Goal: Obtain resource: Obtain resource

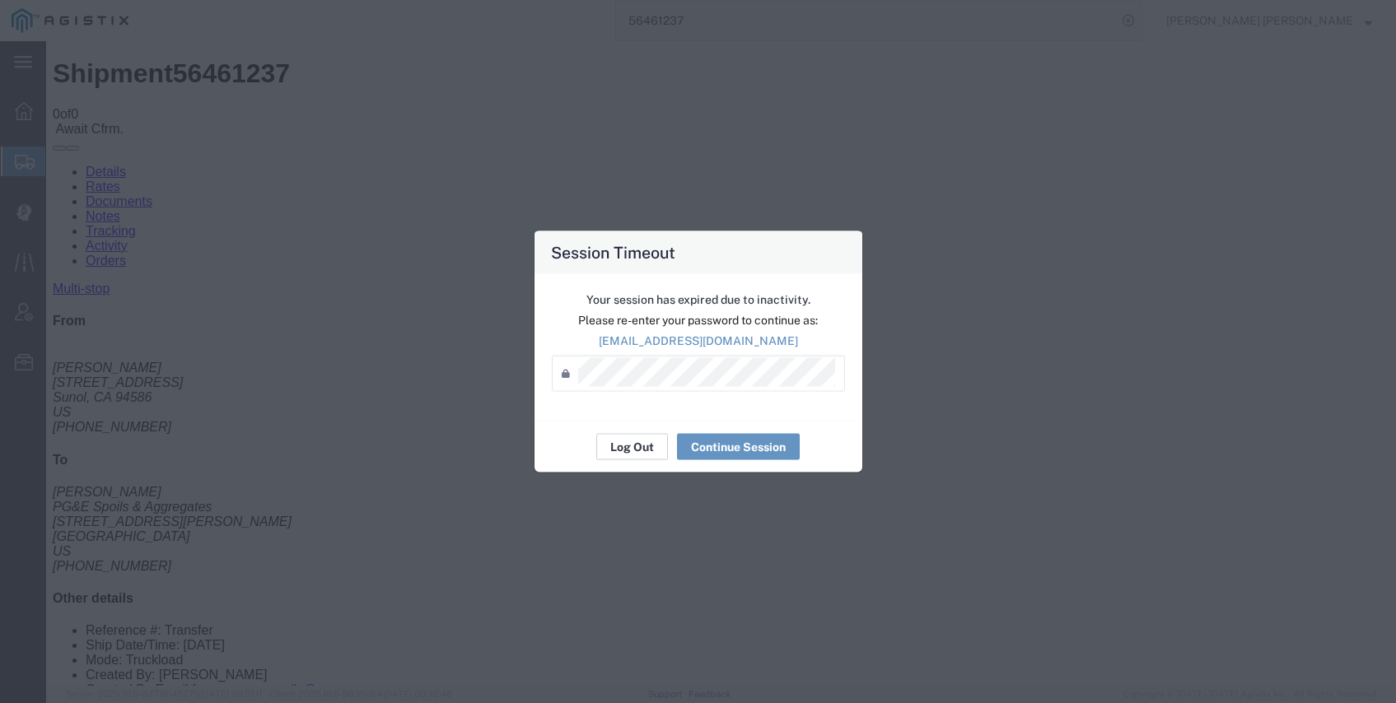
click at [635, 439] on button "Log Out" at bounding box center [632, 447] width 72 height 26
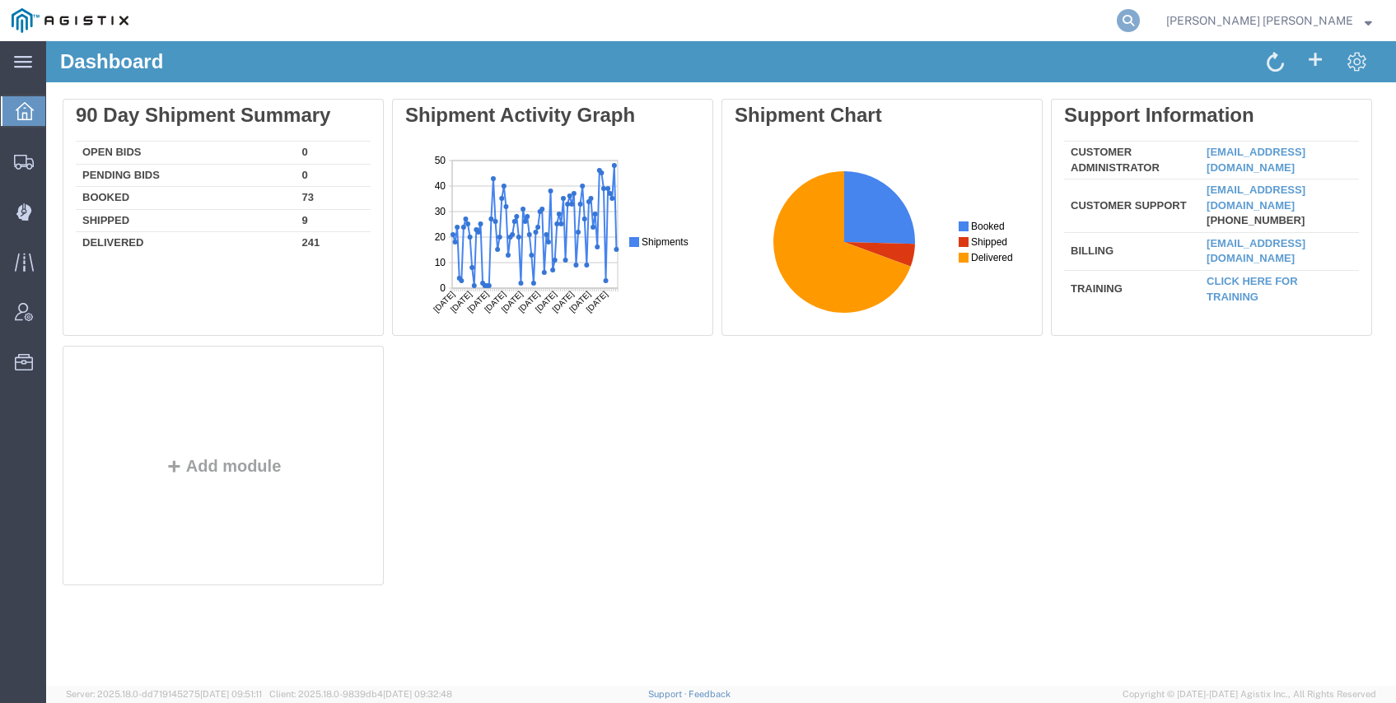
click at [1140, 21] on icon at bounding box center [1128, 20] width 23 height 23
click at [1107, 21] on input "search" at bounding box center [866, 21] width 501 height 40
paste input "56704119"
type input "56704119"
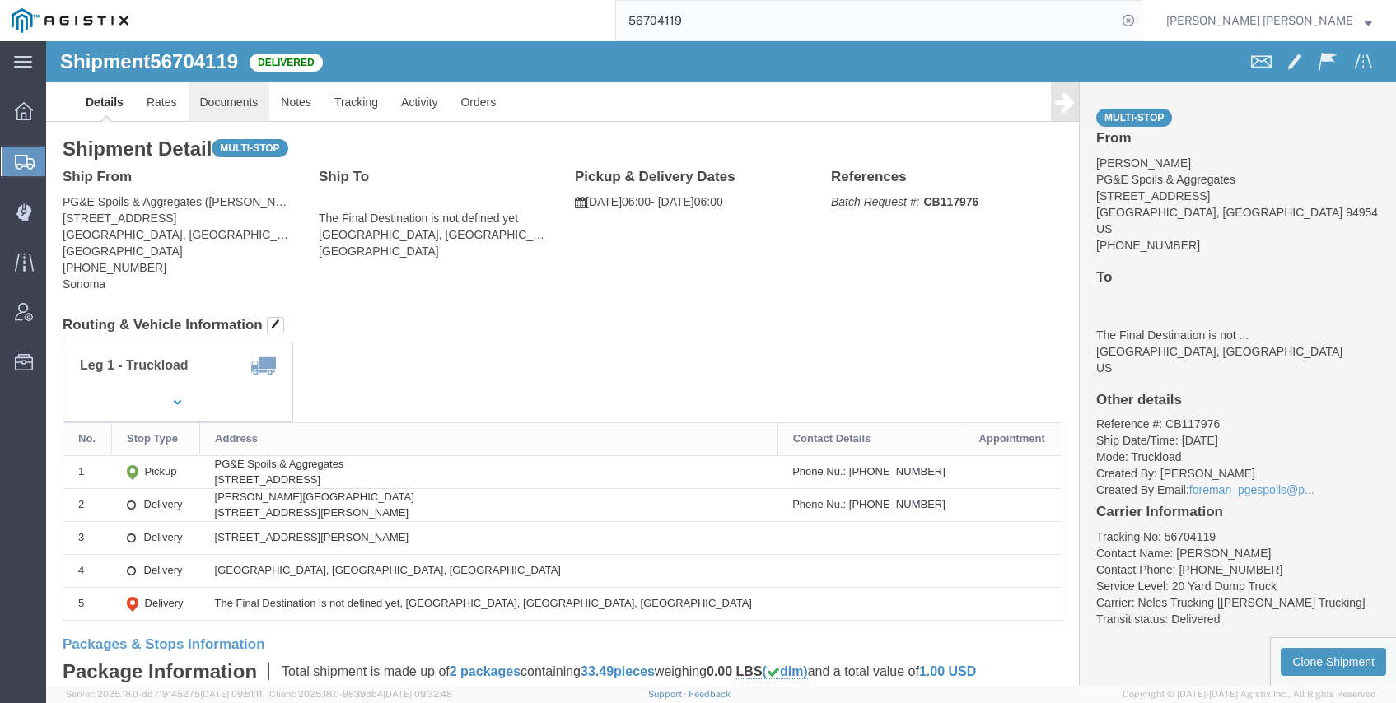
click link "Documents"
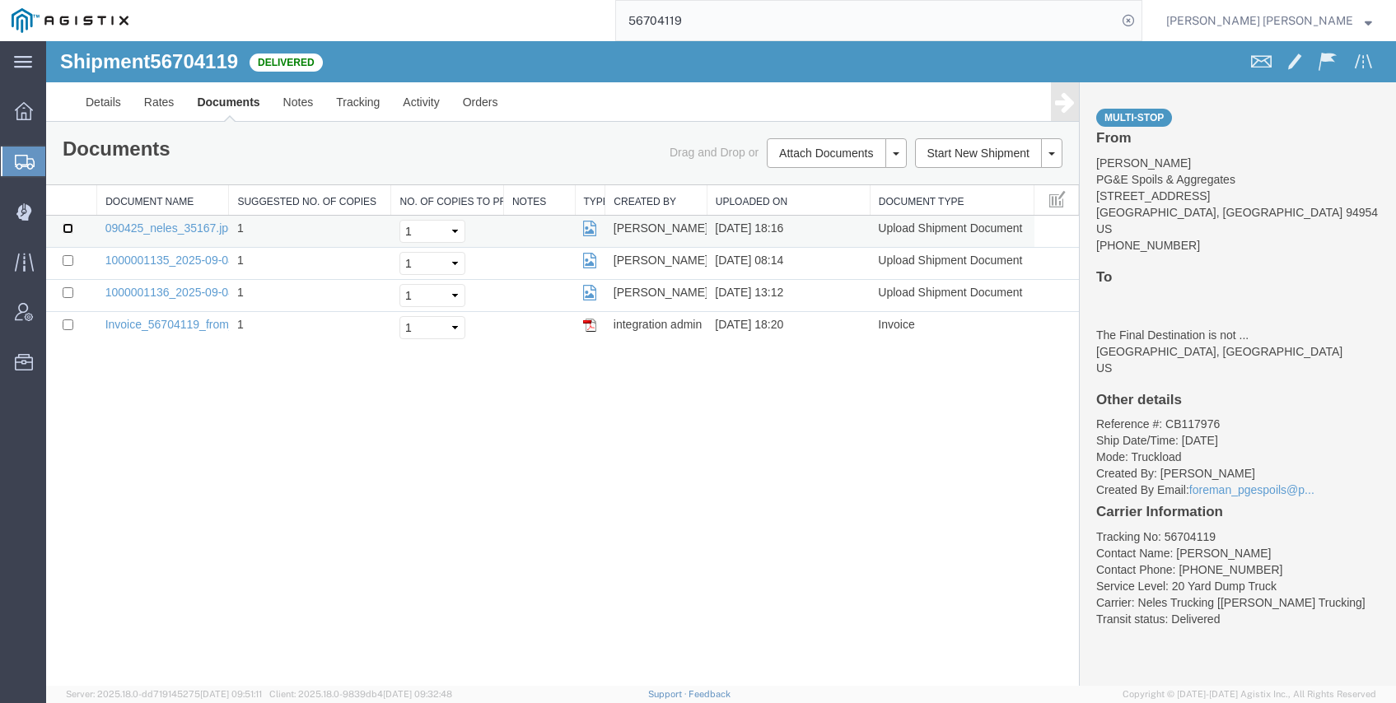
click at [69, 231] on input "checkbox" at bounding box center [68, 228] width 11 height 11
checkbox input "true"
click at [66, 256] on input "checkbox" at bounding box center [68, 260] width 11 height 11
checkbox input "true"
click at [70, 287] on input "checkbox" at bounding box center [68, 292] width 11 height 11
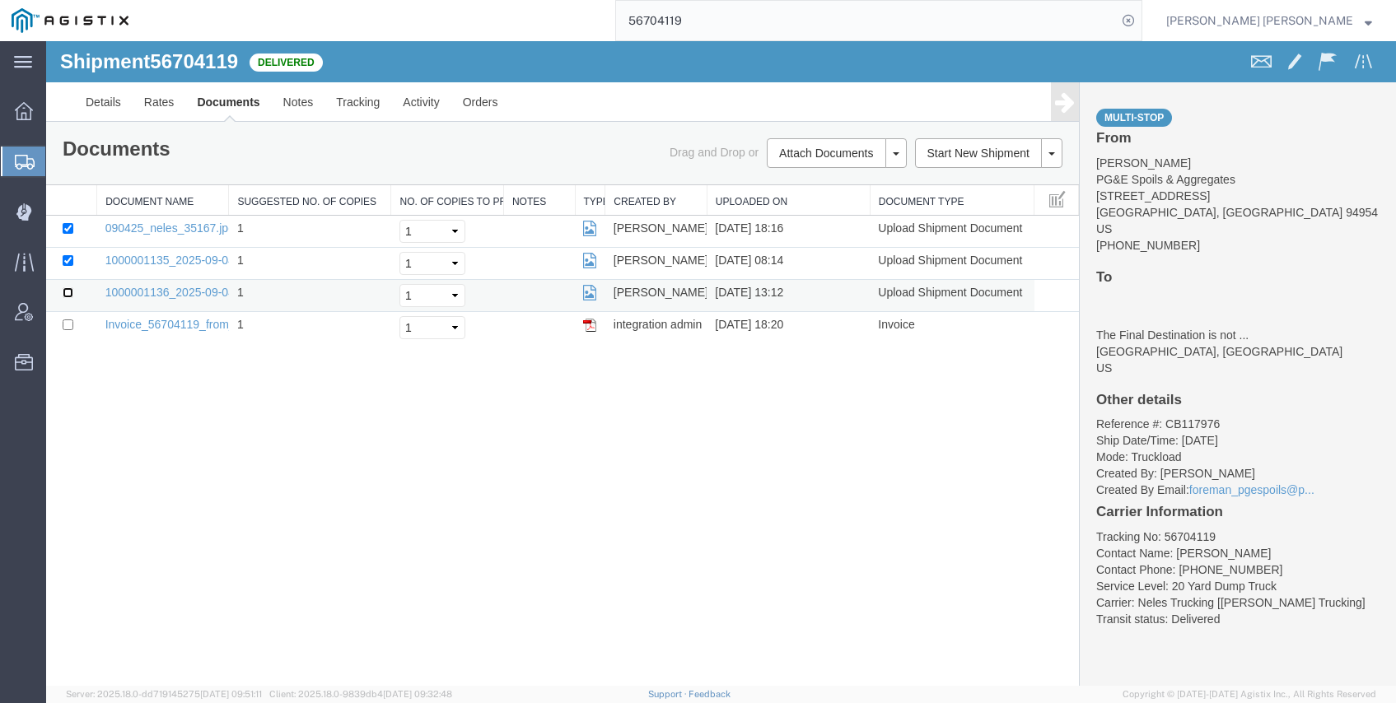
checkbox input "true"
click at [70, 320] on input "checkbox" at bounding box center [68, 325] width 11 height 11
checkbox input "true"
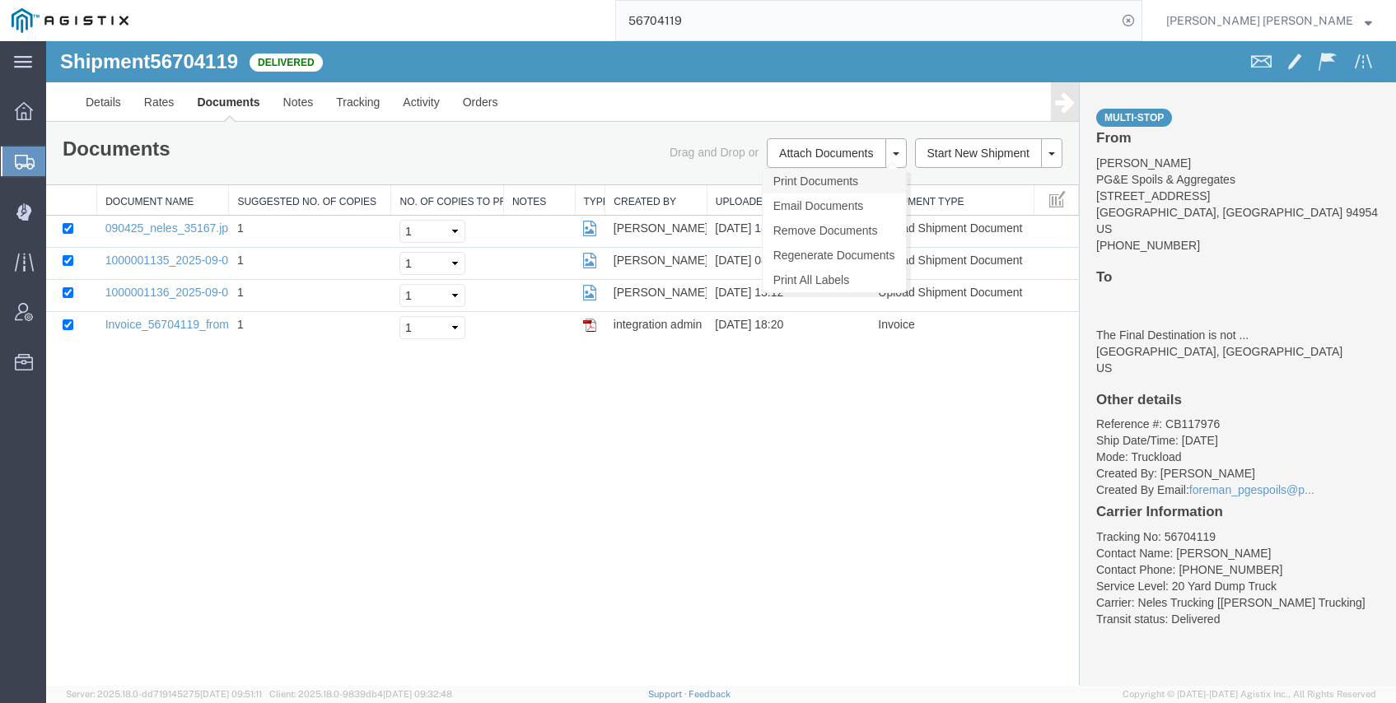
click at [823, 175] on link "Print Documents" at bounding box center [834, 181] width 143 height 25
click at [357, 104] on link "Tracking" at bounding box center [358, 102] width 67 height 40
